Goal: Information Seeking & Learning: Learn about a topic

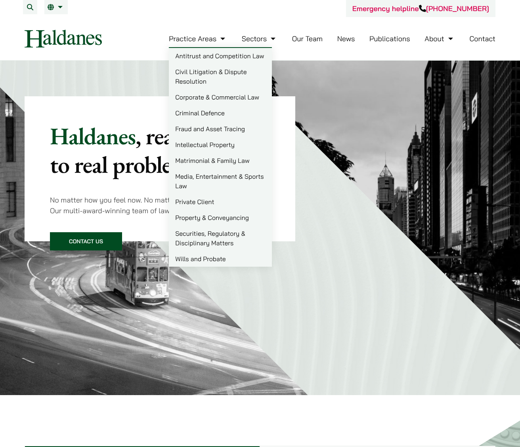
click at [193, 112] on link "Criminal Defence" at bounding box center [220, 113] width 103 height 16
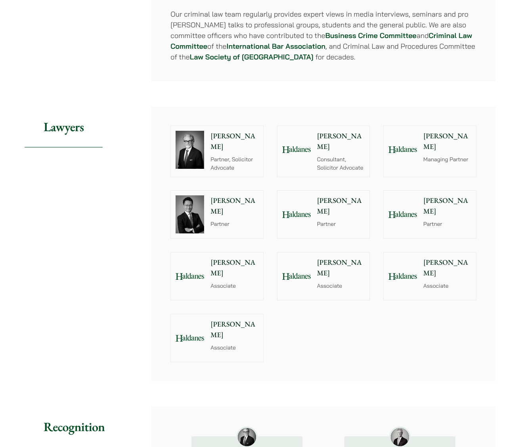
scroll to position [790, 0]
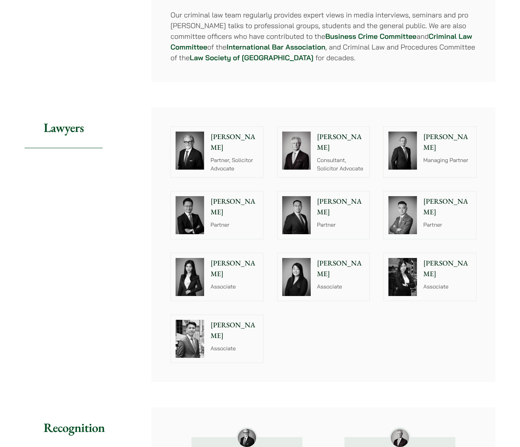
click at [424, 200] on p "[PERSON_NAME]" at bounding box center [447, 206] width 48 height 21
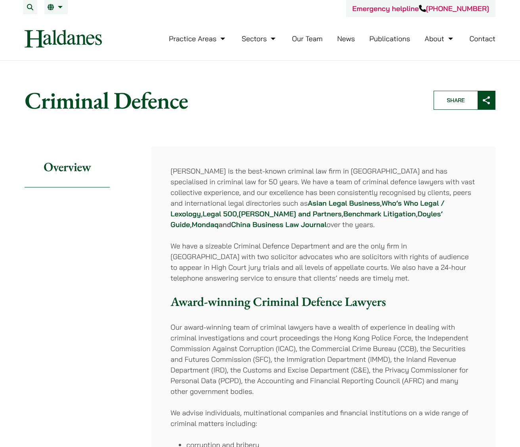
scroll to position [0, 0]
click at [59, 11] on li "EN 繁" at bounding box center [55, 7] width 23 height 14
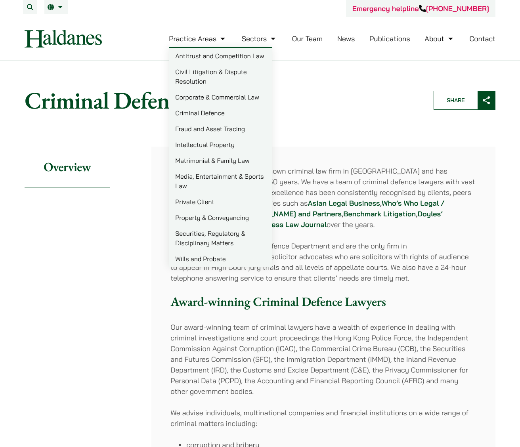
click at [208, 96] on link "Corporate & Commercial Law" at bounding box center [220, 97] width 103 height 16
